Goal: Find specific page/section: Find specific page/section

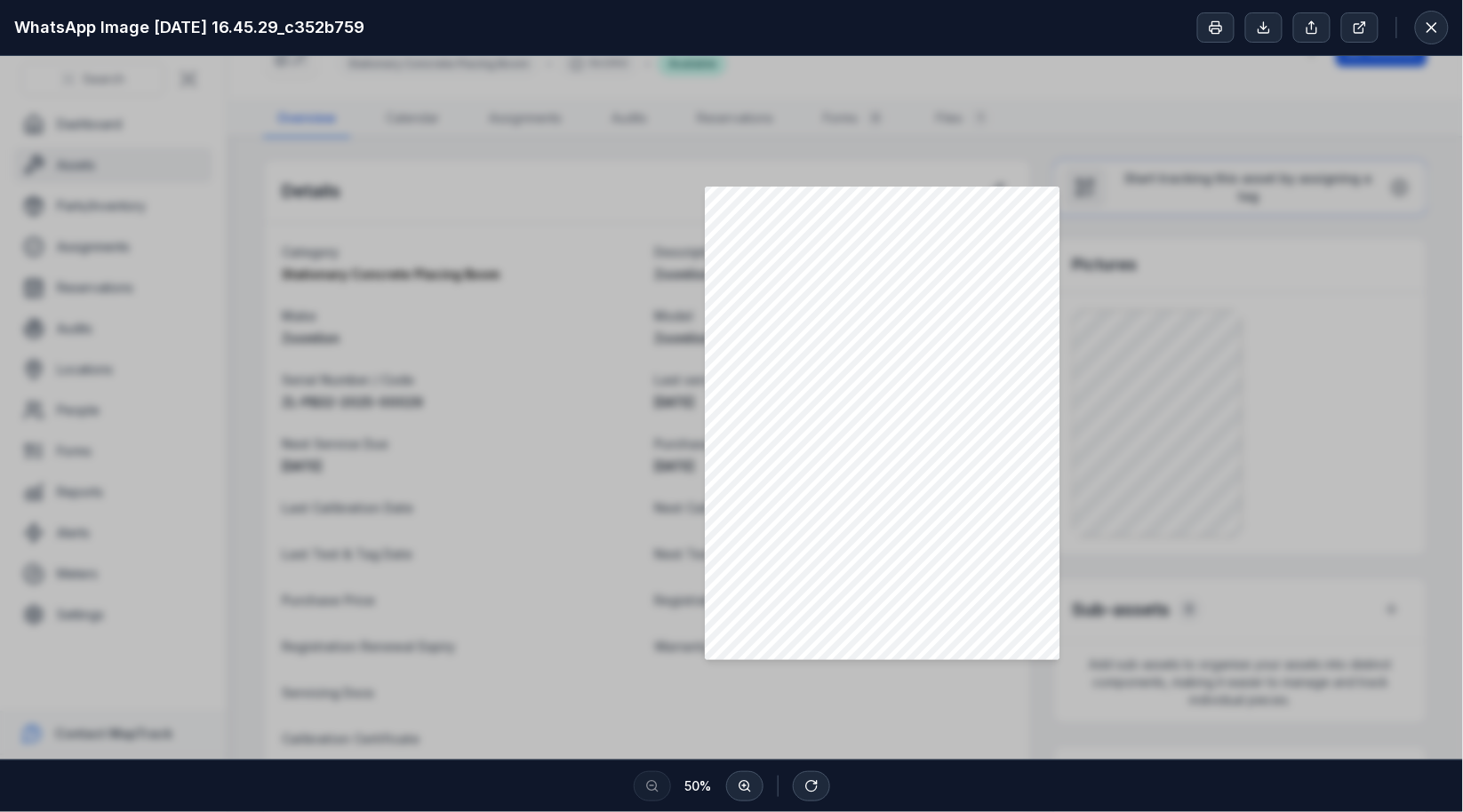
scroll to position [99, 0]
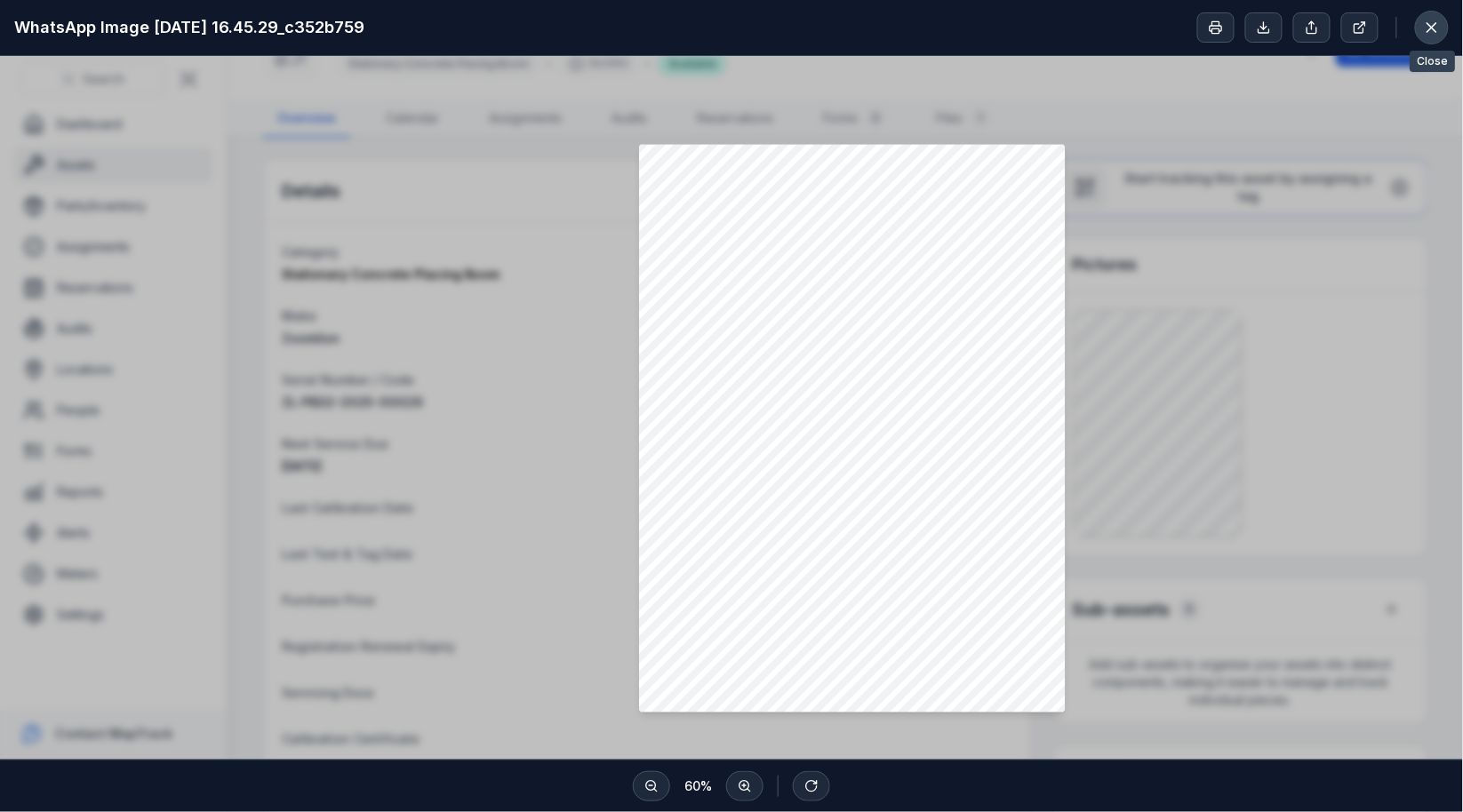
click at [1427, 31] on icon at bounding box center [1431, 28] width 18 height 18
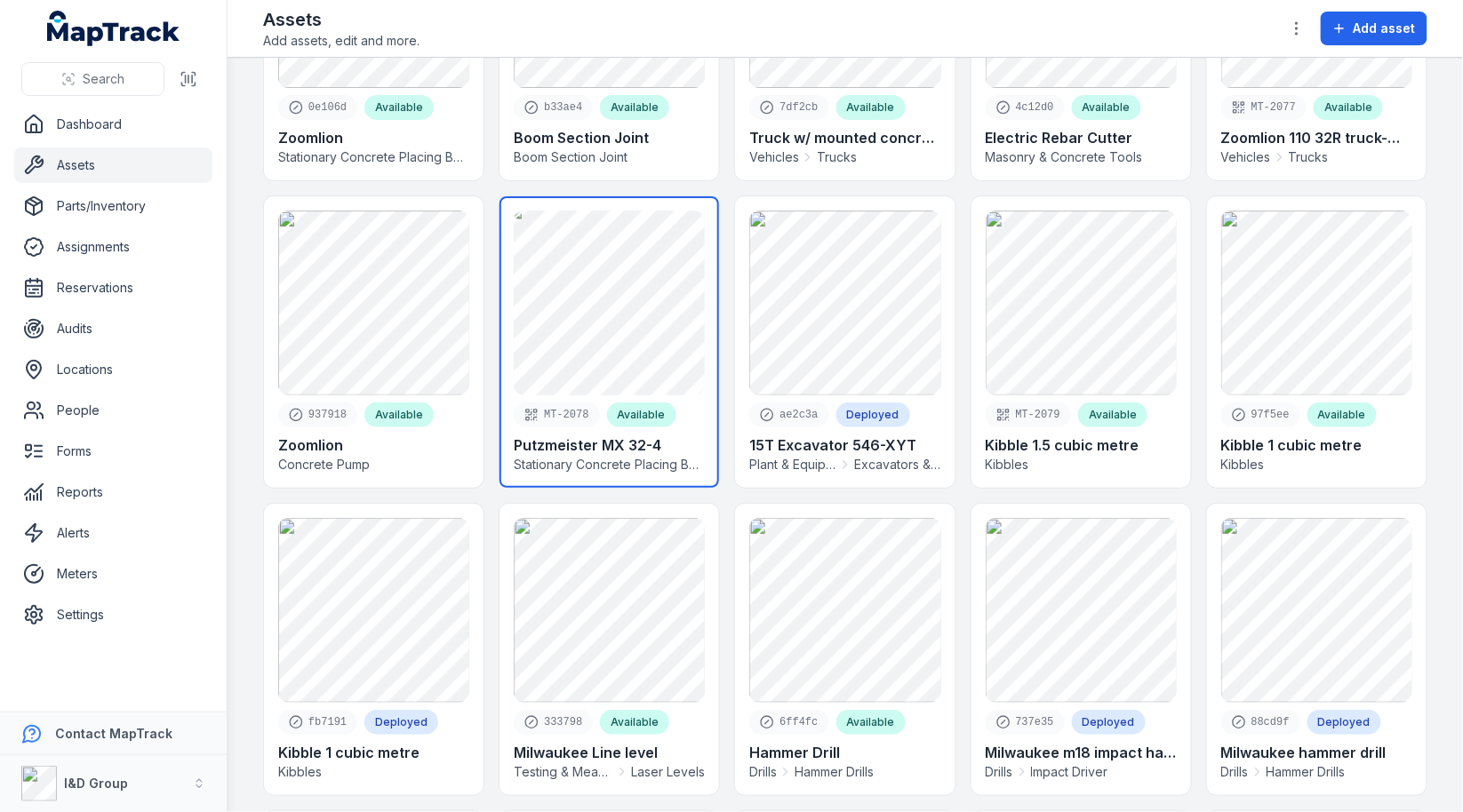
scroll to position [20, 0]
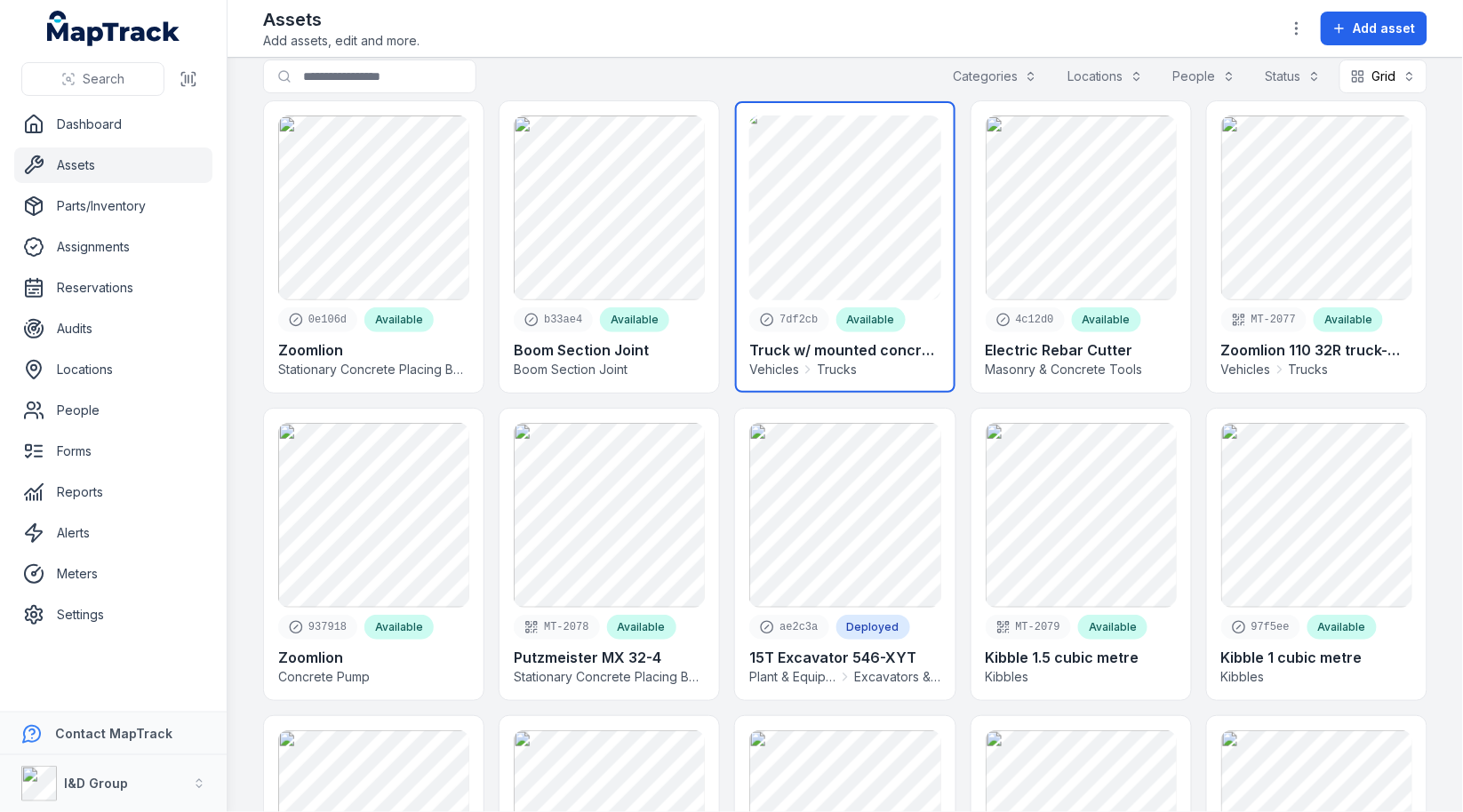
click at [876, 229] on link at bounding box center [844, 247] width 220 height 292
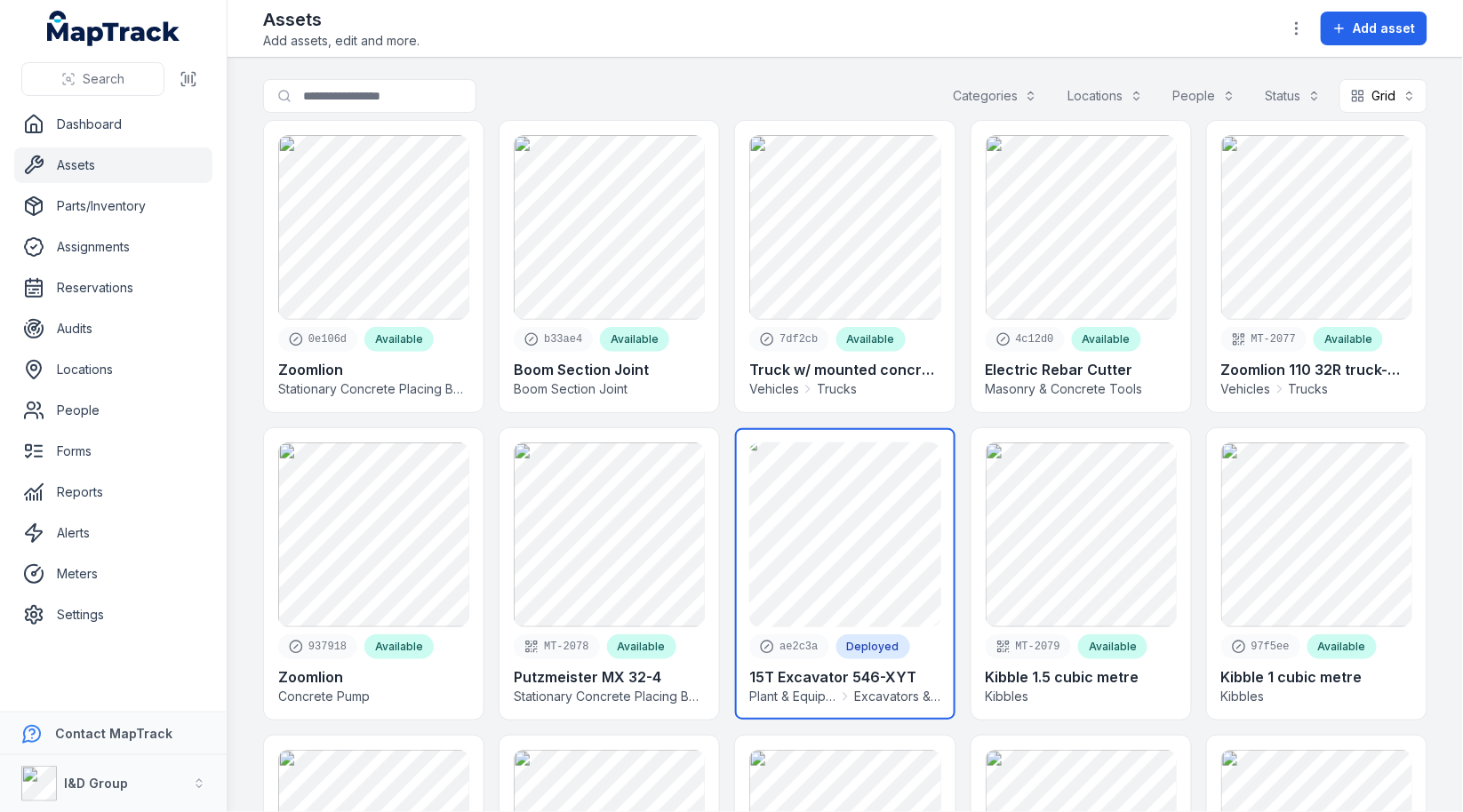
scroll to position [10, 0]
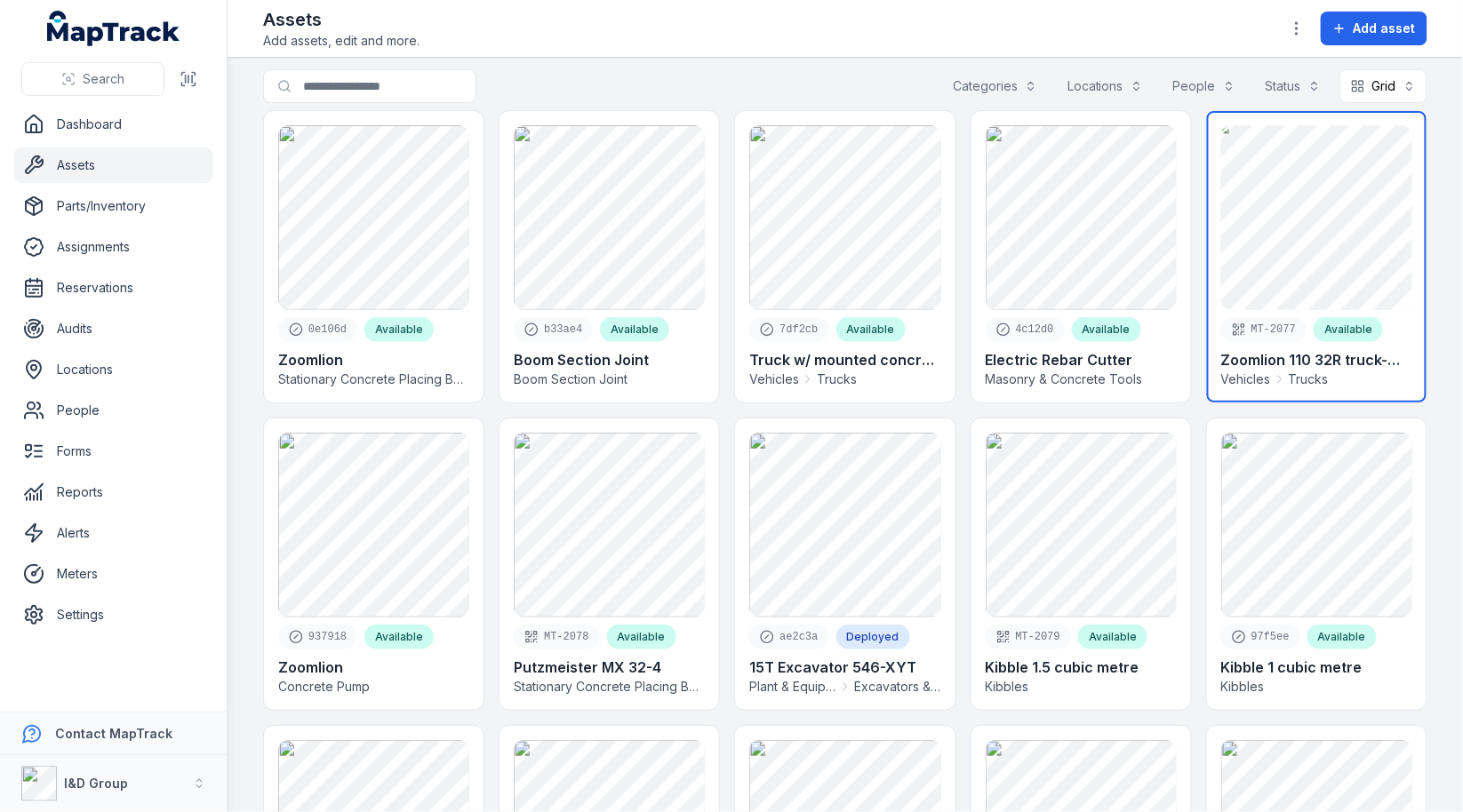
click at [1361, 265] on link at bounding box center [1316, 257] width 220 height 292
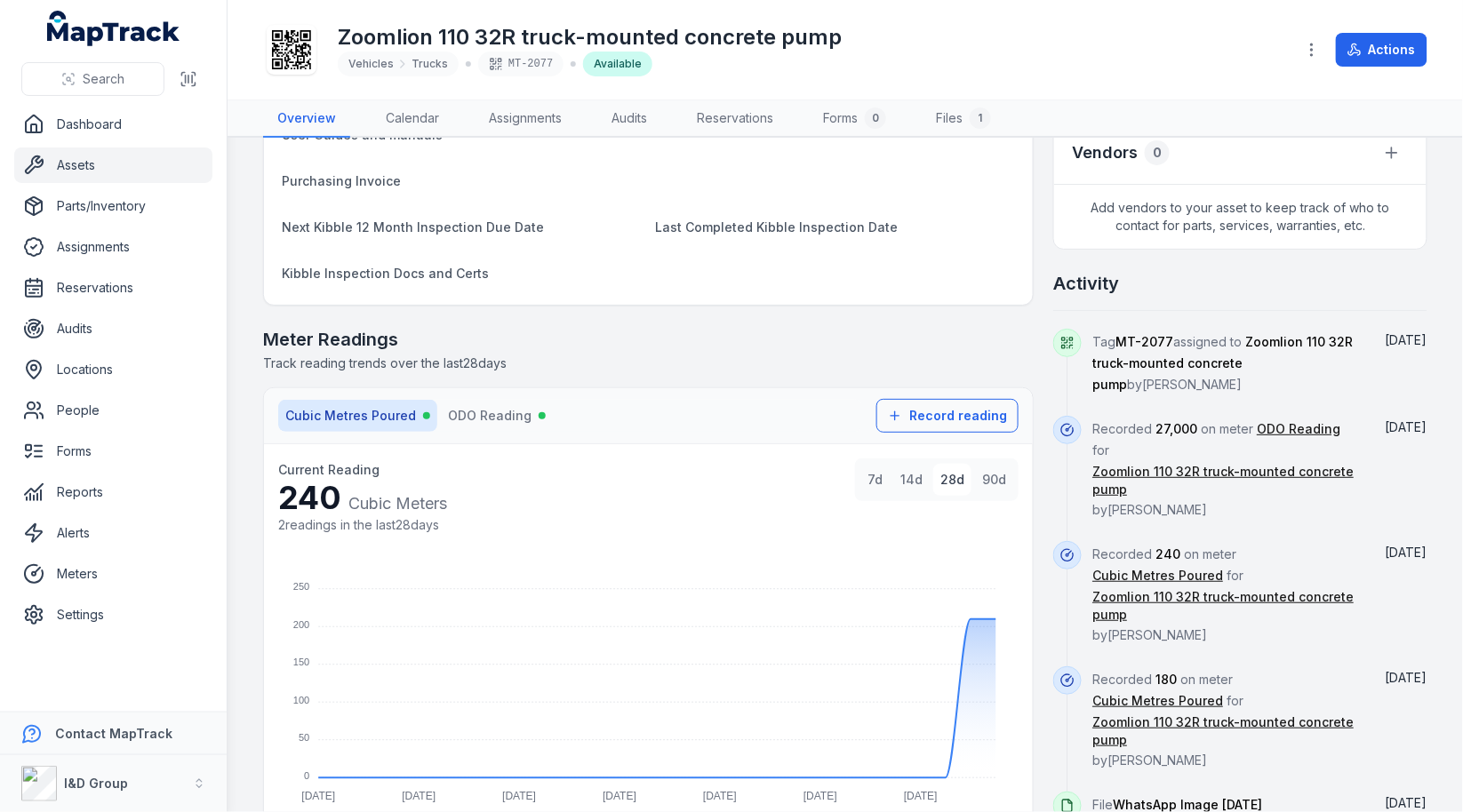
scroll to position [814, 0]
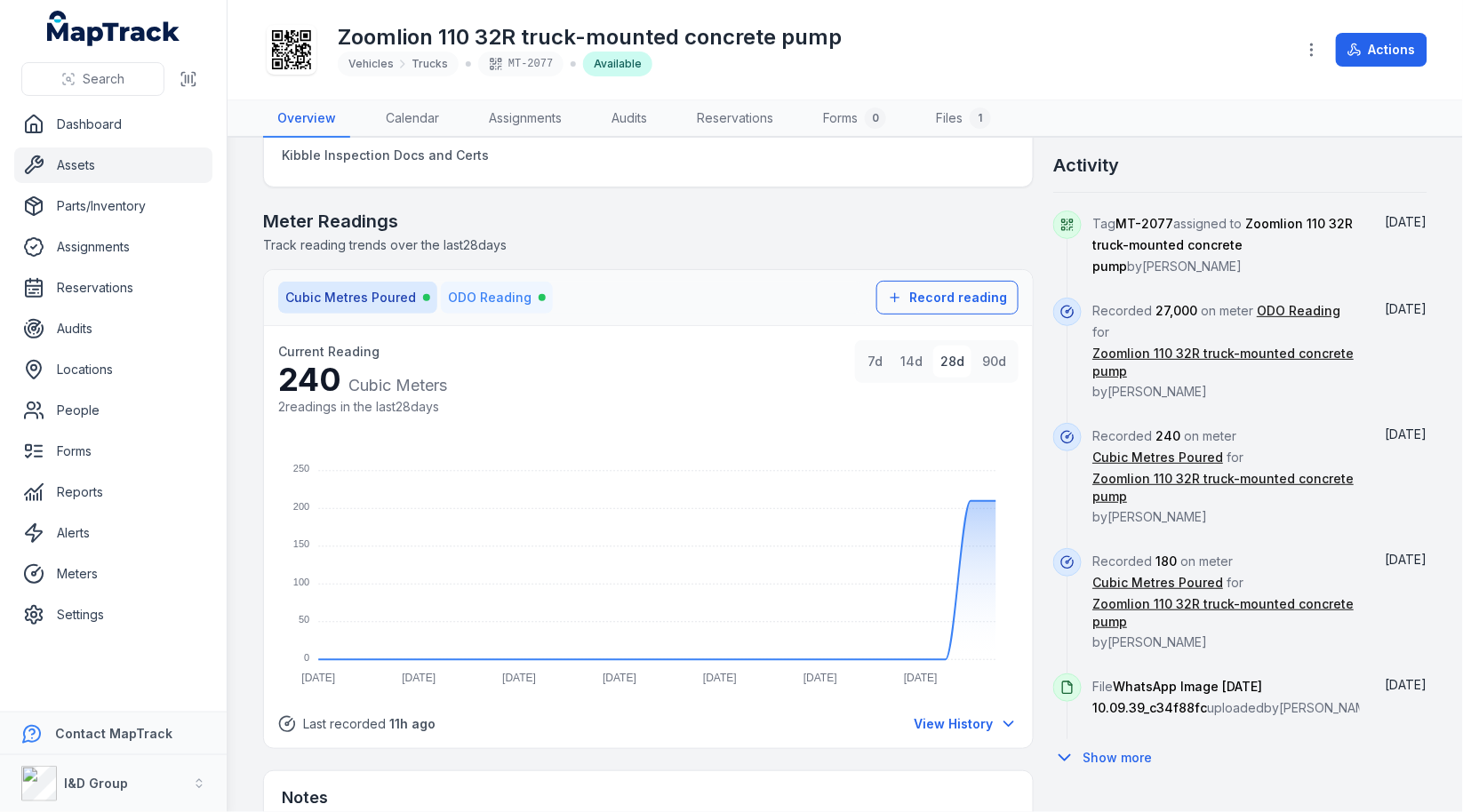
click at [471, 289] on span "ODO Reading" at bounding box center [489, 298] width 84 height 18
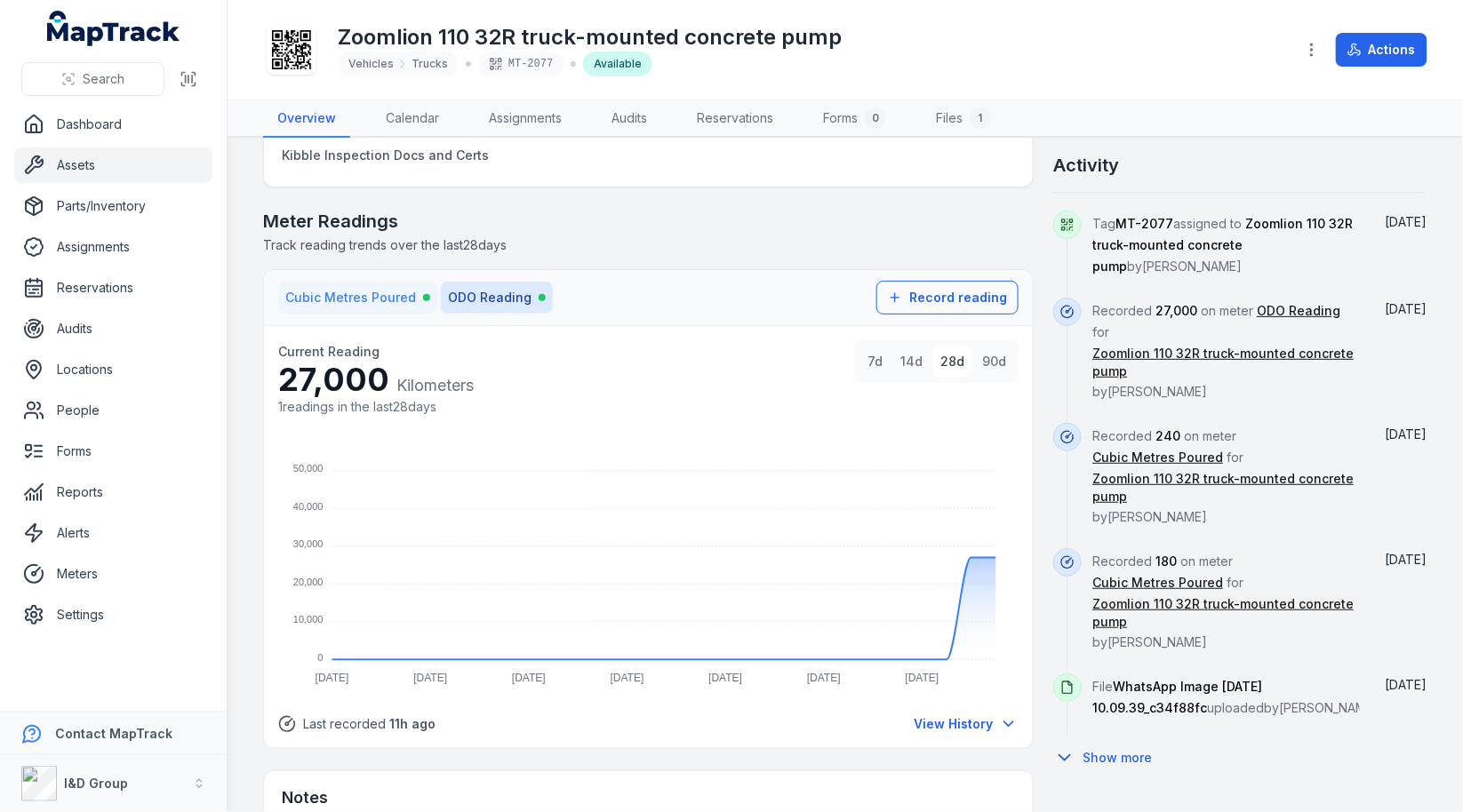
click at [347, 300] on span "Cubic Metres Poured" at bounding box center [350, 298] width 130 height 18
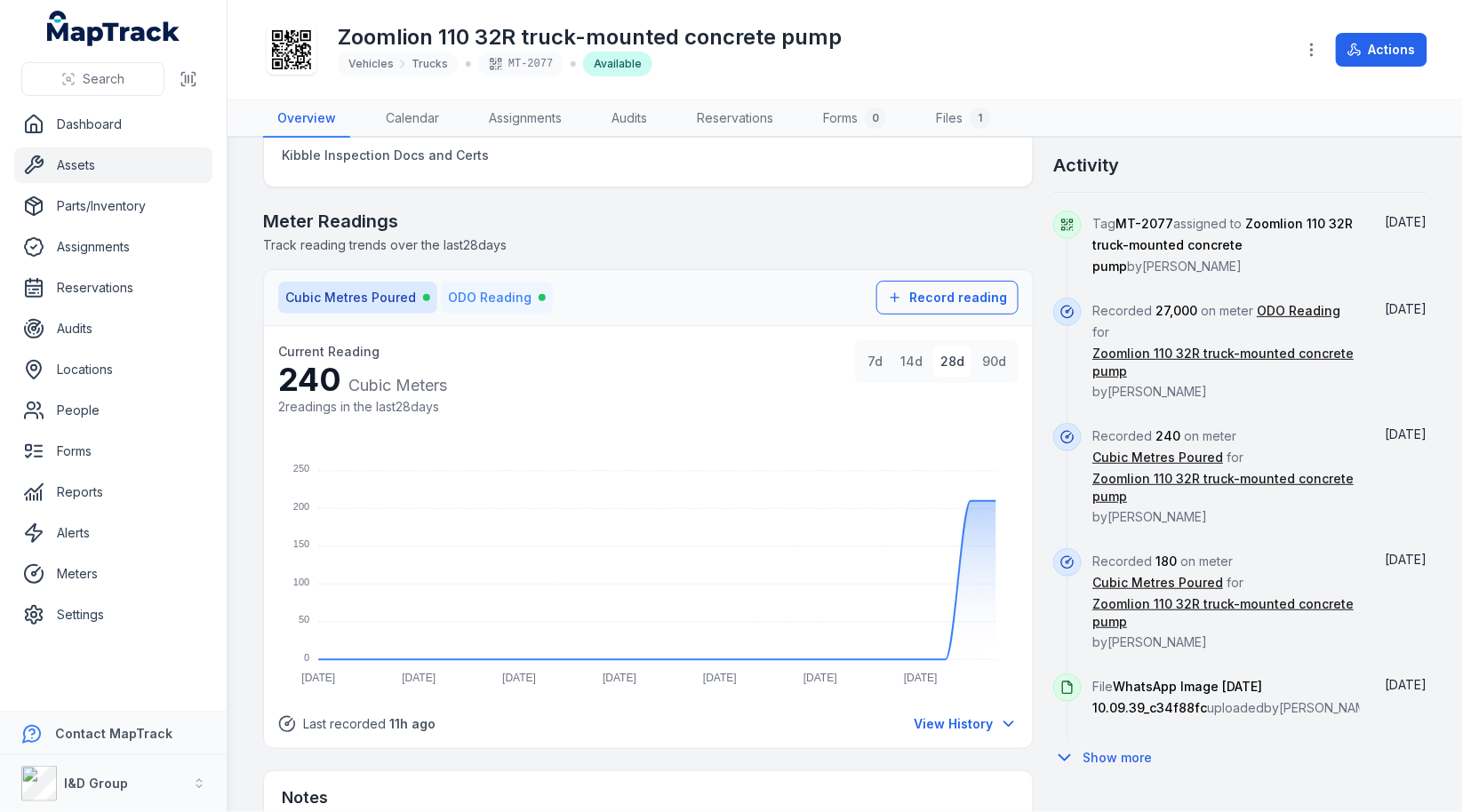
click at [526, 300] on div "ODO Reading" at bounding box center [496, 298] width 98 height 18
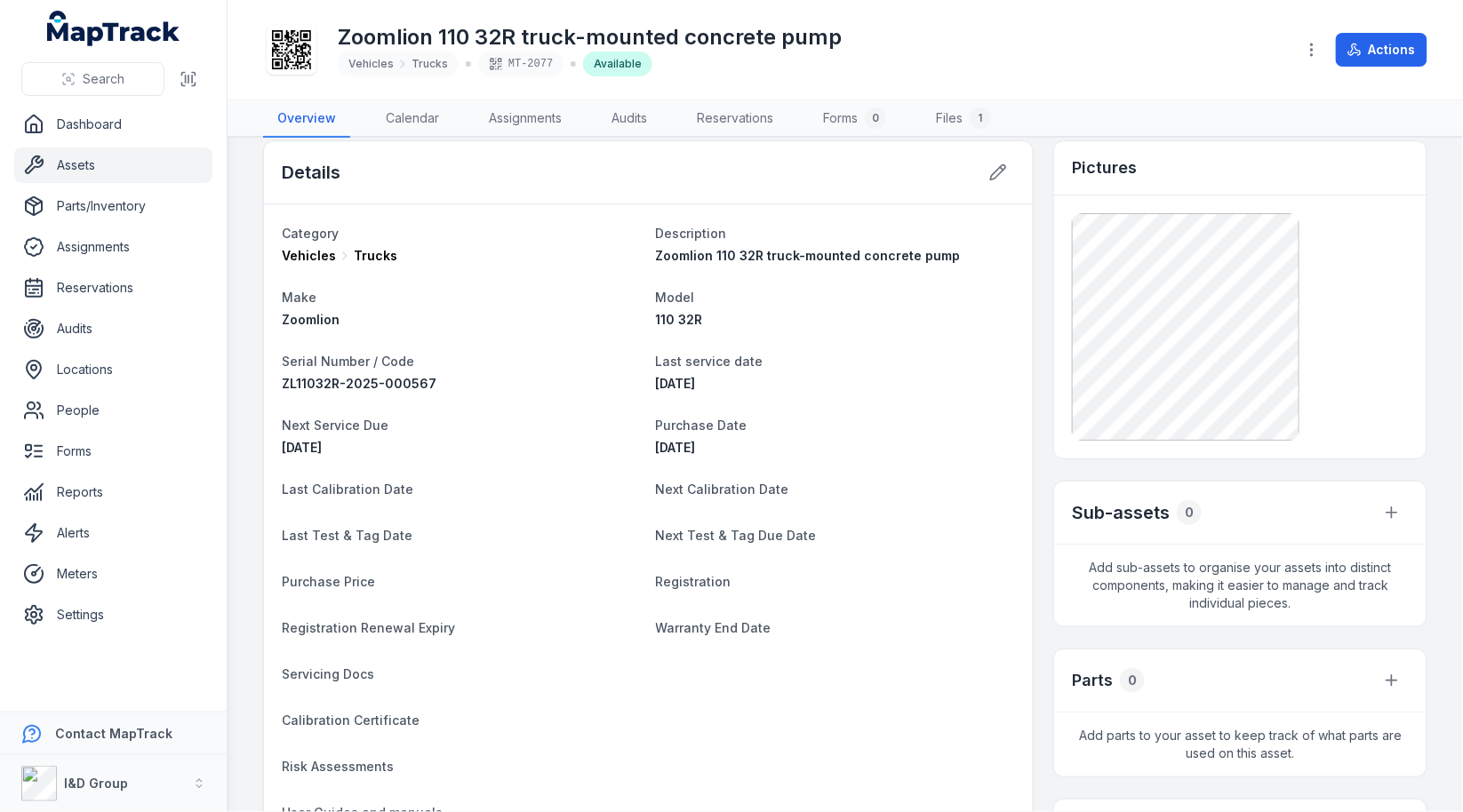
scroll to position [0, 0]
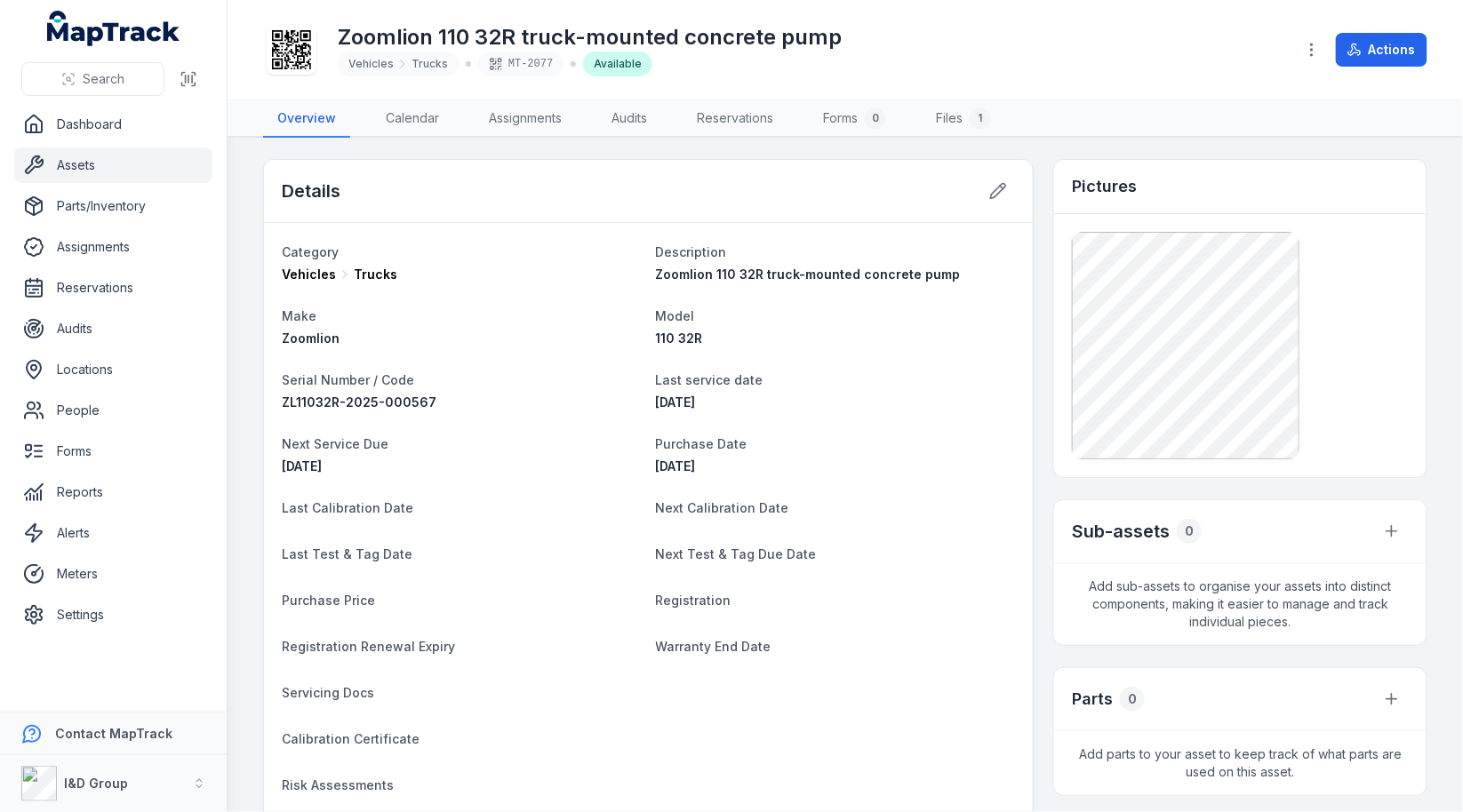
click at [150, 154] on link "Assets" at bounding box center [112, 166] width 198 height 35
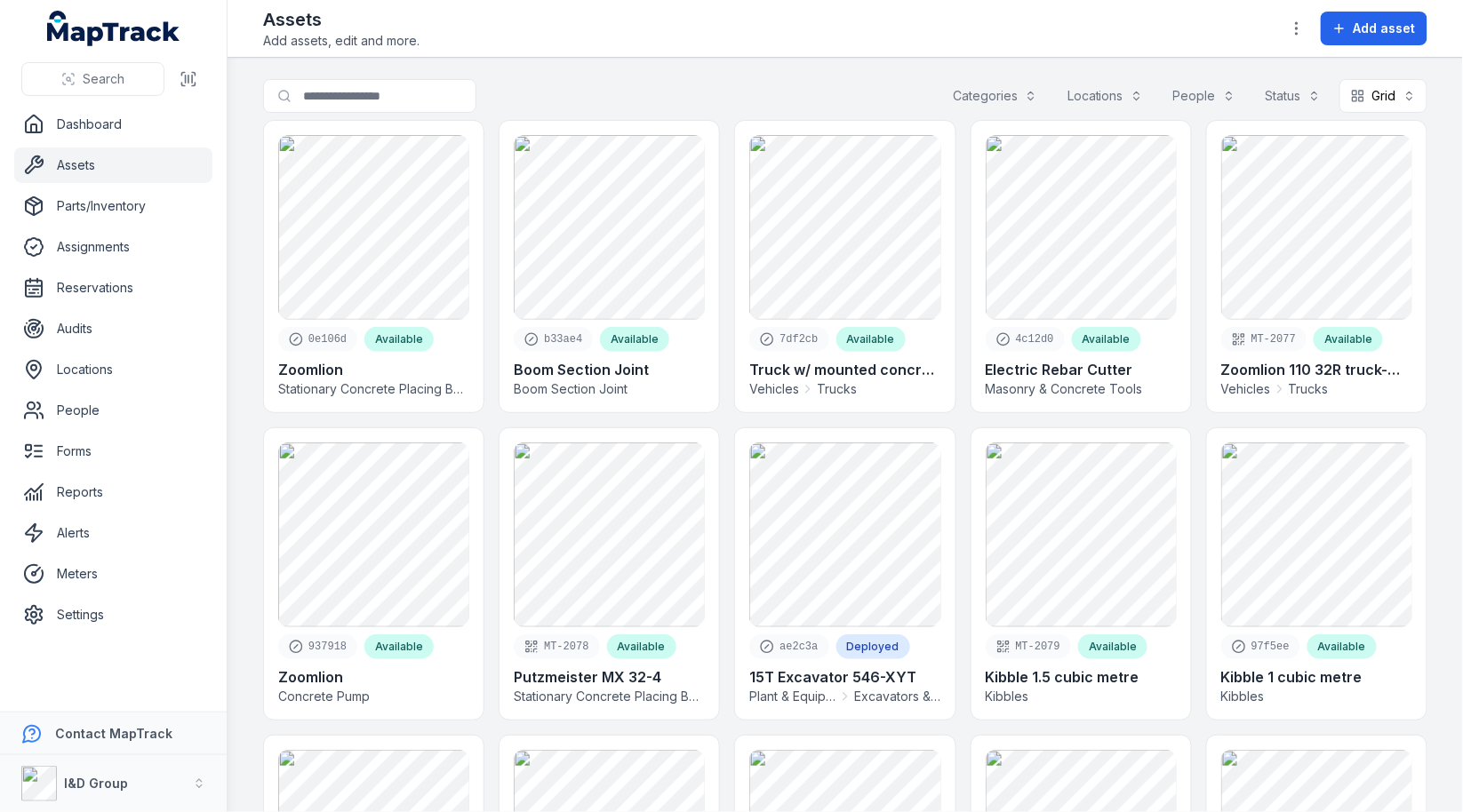
click at [731, 151] on div "0e106d Available Zoomlion Stationary Concrete Placing Boom b33ae4 Available Boo…" at bounding box center [845, 742] width 1164 height 1244
